Goal: Task Accomplishment & Management: Use online tool/utility

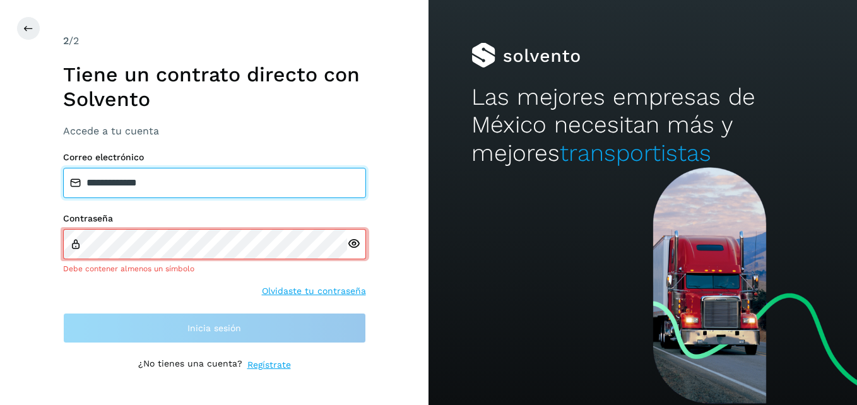
drag, startPoint x: 222, startPoint y: 189, endPoint x: -3, endPoint y: 157, distance: 226.4
click at [0, 157] on html "**********" at bounding box center [428, 202] width 857 height 405
type input "**********"
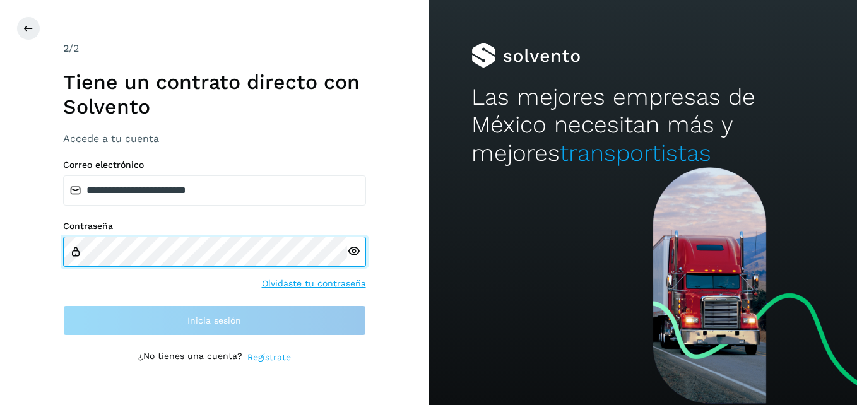
click at [0, 242] on html "**********" at bounding box center [428, 202] width 857 height 405
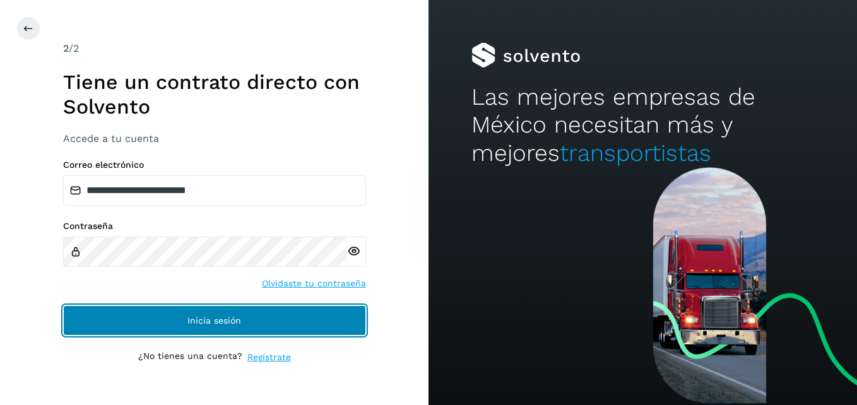
click at [345, 324] on button "Inicia sesión" at bounding box center [214, 321] width 303 height 30
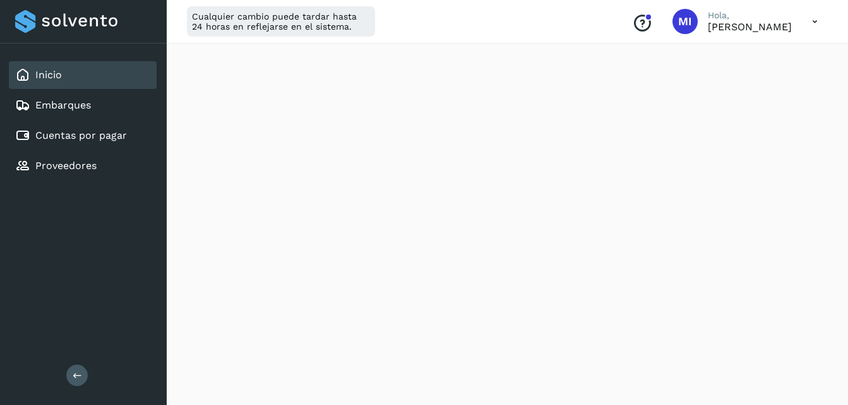
scroll to position [227, 0]
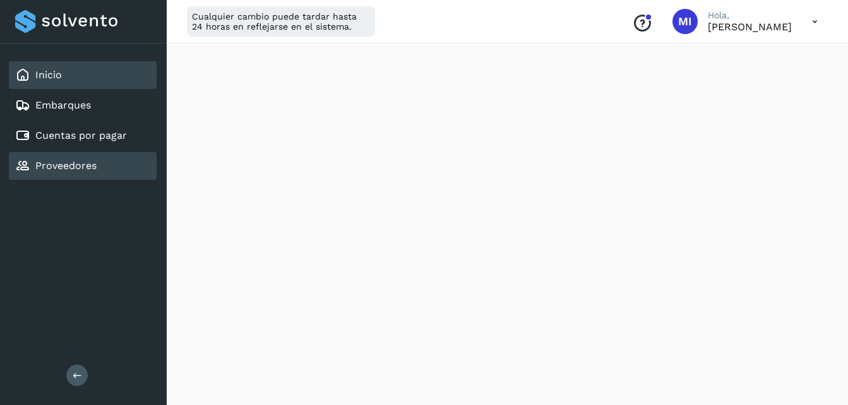
click at [96, 158] on div "Proveedores" at bounding box center [83, 166] width 148 height 28
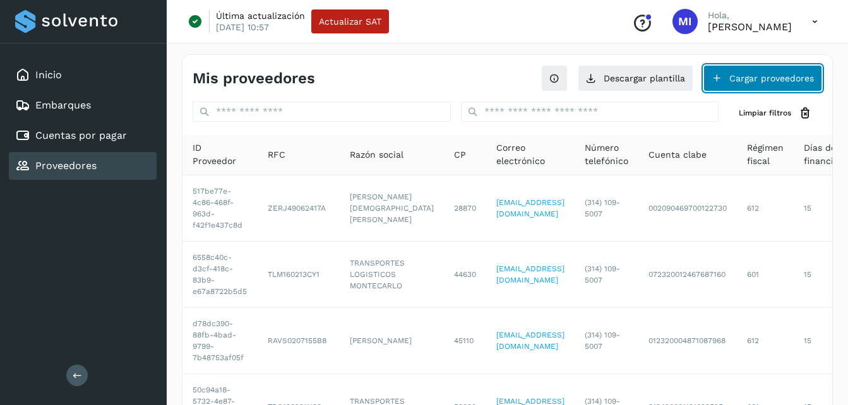
click at [737, 88] on button "Cargar proveedores" at bounding box center [762, 78] width 119 height 27
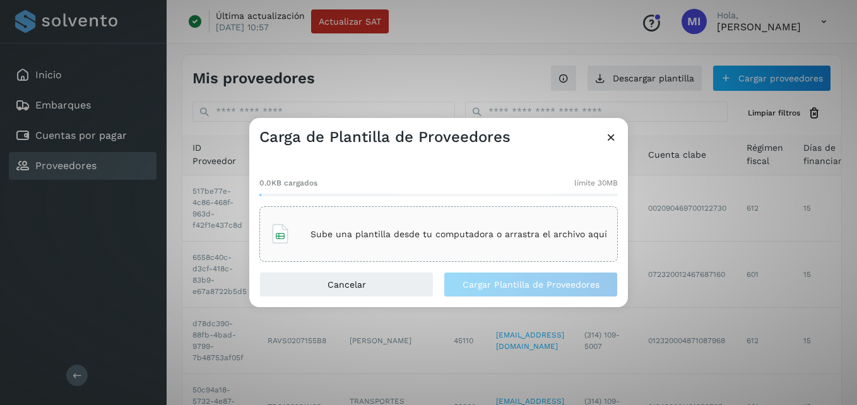
click at [424, 241] on div "Sube una plantilla desde tu computadora o arrastra el archivo aquí" at bounding box center [438, 234] width 337 height 34
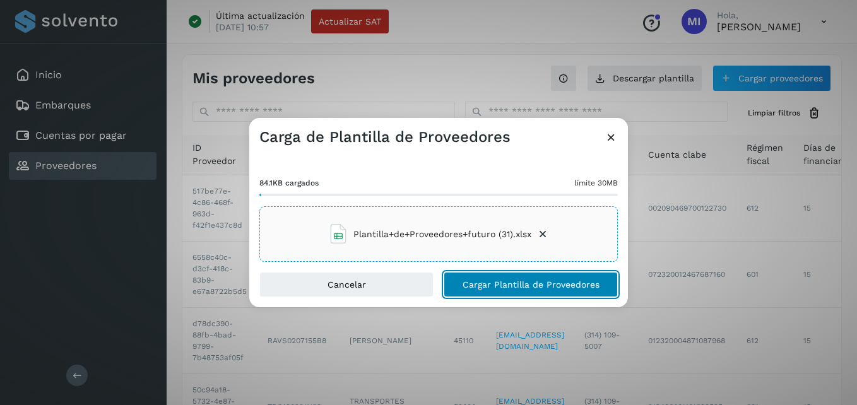
click at [527, 283] on span "Cargar Plantilla de Proveedores" at bounding box center [531, 284] width 137 height 9
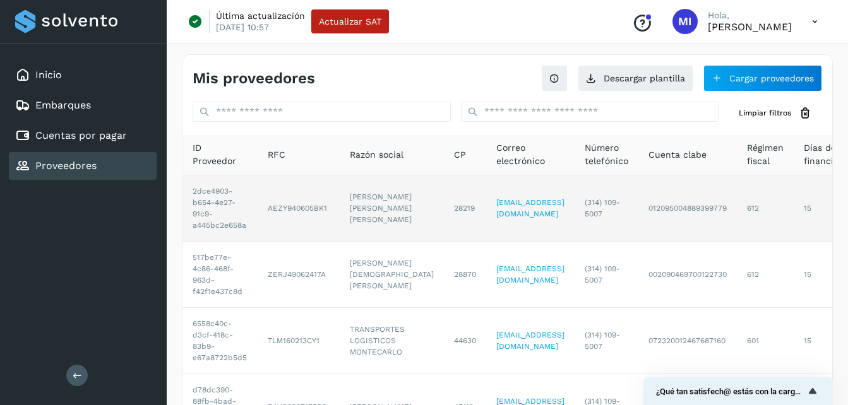
click at [400, 186] on td "[PERSON_NAME] [PERSON_NAME] [PERSON_NAME]" at bounding box center [392, 209] width 104 height 66
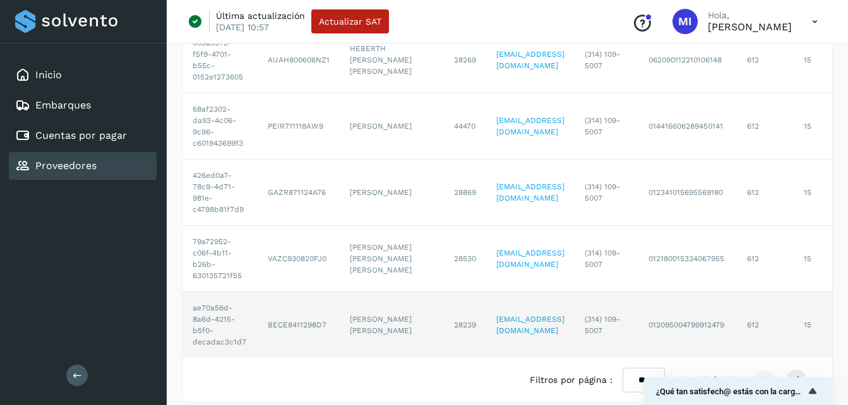
scroll to position [503, 0]
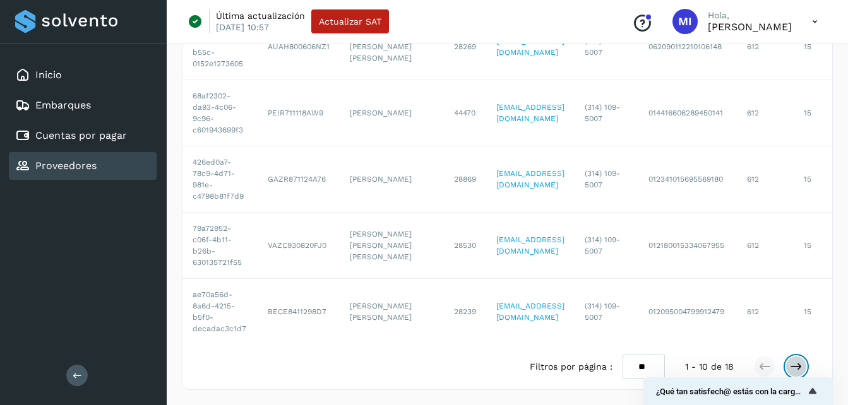
click at [804, 364] on button at bounding box center [795, 366] width 21 height 21
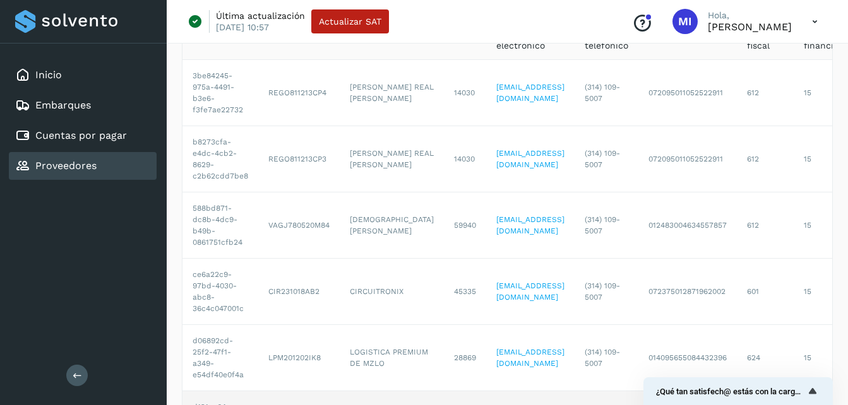
scroll to position [117, 0]
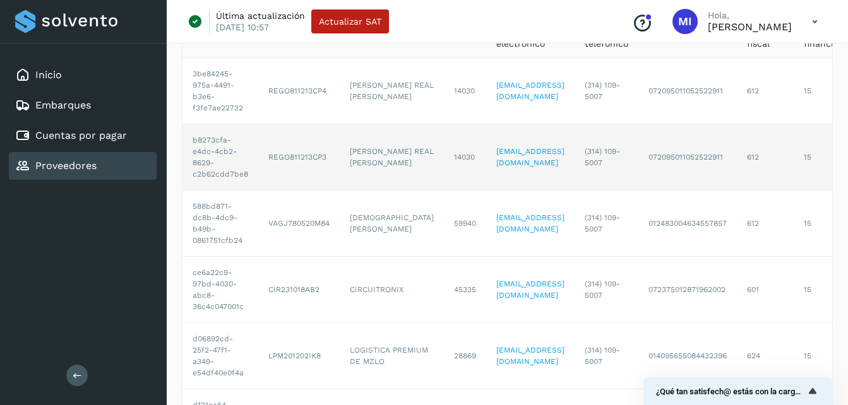
click at [709, 177] on td "072095011052522911" at bounding box center [687, 157] width 98 height 66
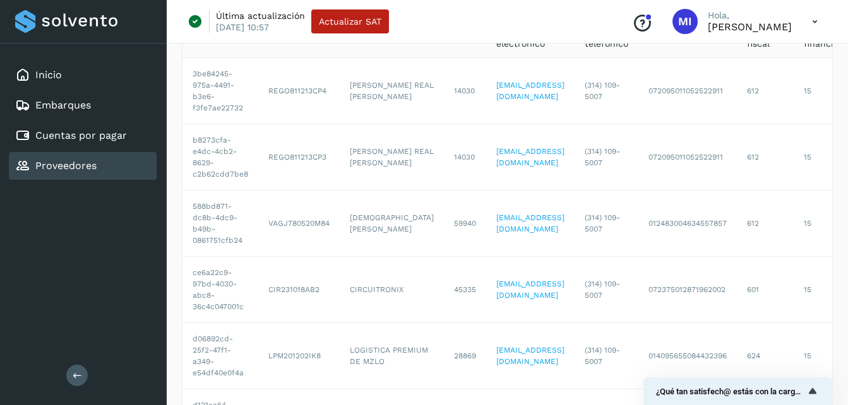
click at [63, 377] on div "Inicio Embarques Cuentas por pagar Proveedores Salir" at bounding box center [83, 202] width 167 height 405
click at [75, 378] on icon at bounding box center [77, 375] width 9 height 9
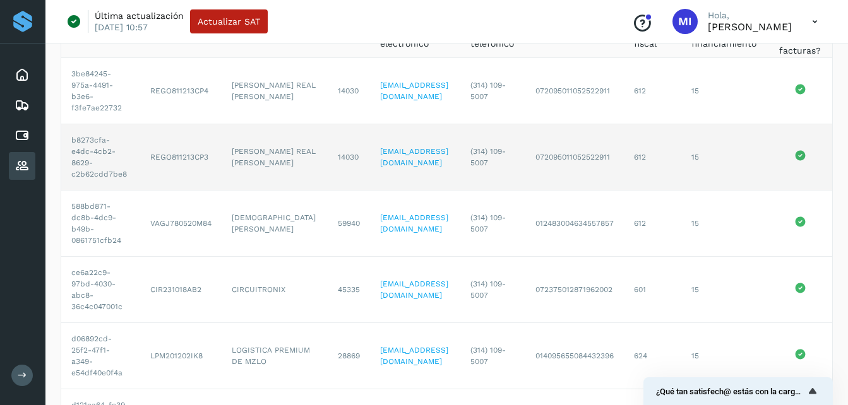
click at [804, 157] on icon at bounding box center [800, 155] width 10 height 10
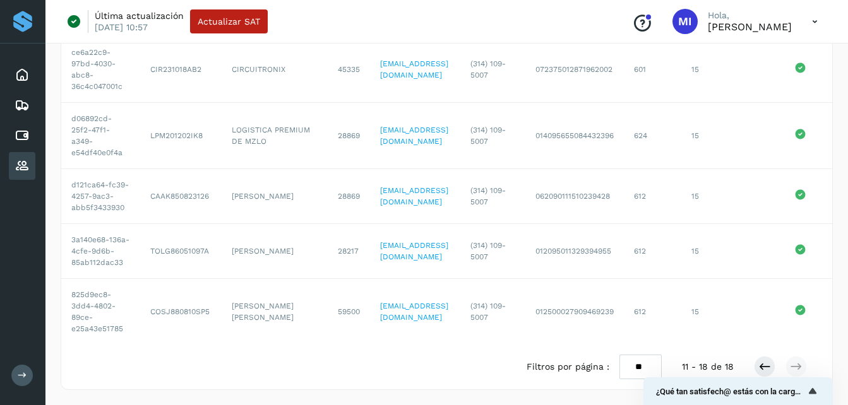
scroll to position [360, 0]
click at [758, 367] on button at bounding box center [764, 366] width 21 height 21
